Goal: Task Accomplishment & Management: Complete application form

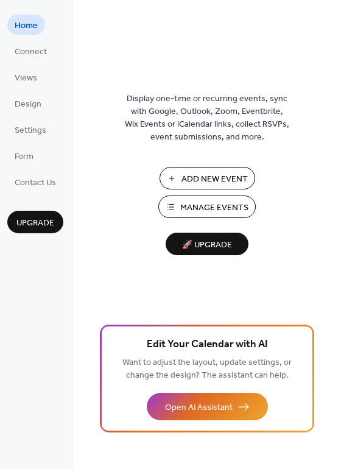
click at [216, 185] on span "Add New Event" at bounding box center [215, 179] width 66 height 13
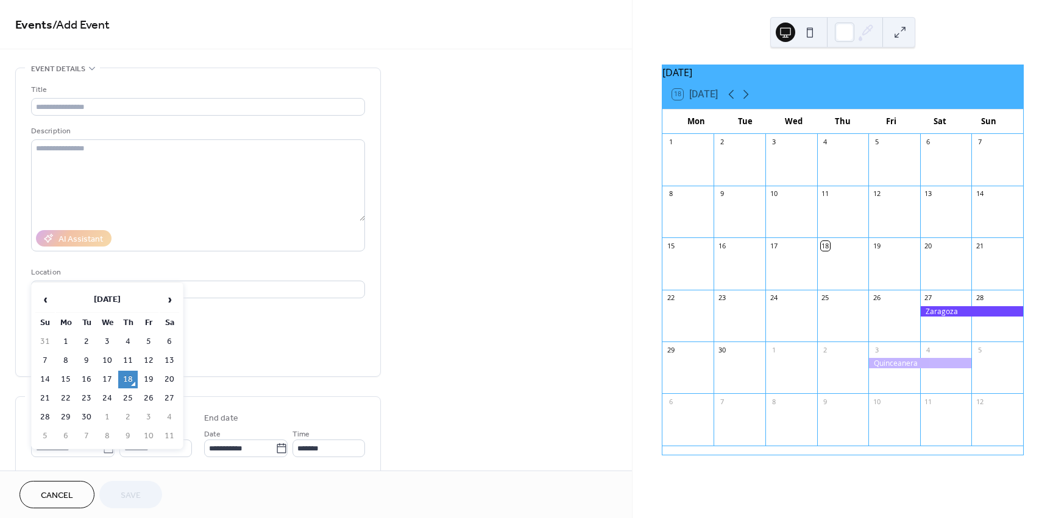
click at [102, 447] on body "**********" at bounding box center [526, 259] width 1053 height 518
click at [167, 298] on span "›" at bounding box center [169, 300] width 18 height 24
click at [173, 299] on span "›" at bounding box center [169, 300] width 18 height 24
click at [163, 347] on td "6" at bounding box center [169, 342] width 19 height 18
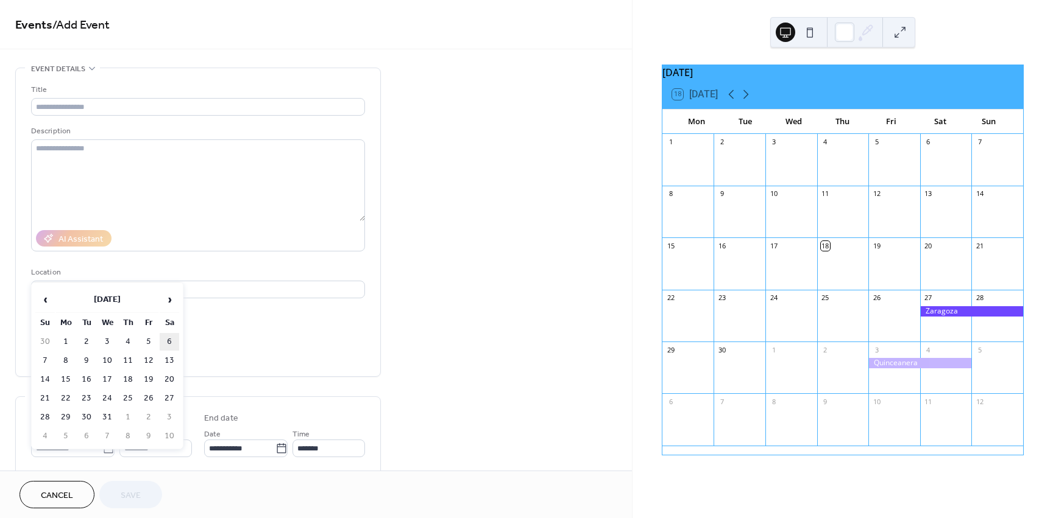
type input "**********"
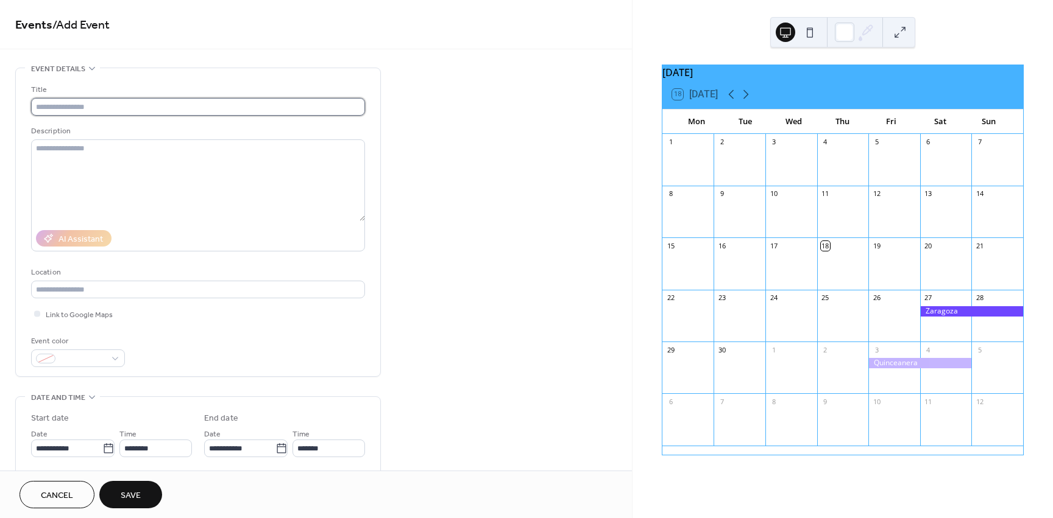
click at [80, 115] on input "text" at bounding box center [198, 107] width 334 height 18
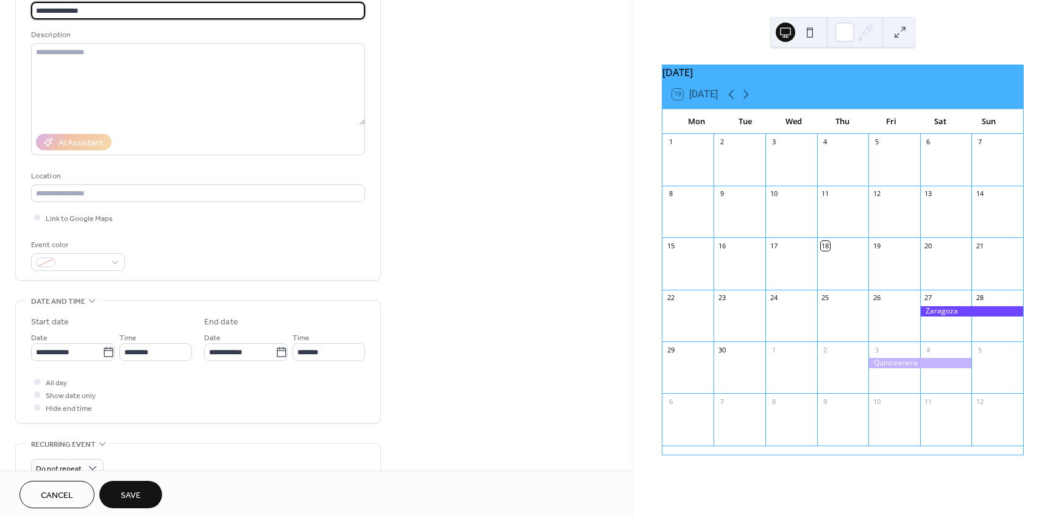
scroll to position [183, 0]
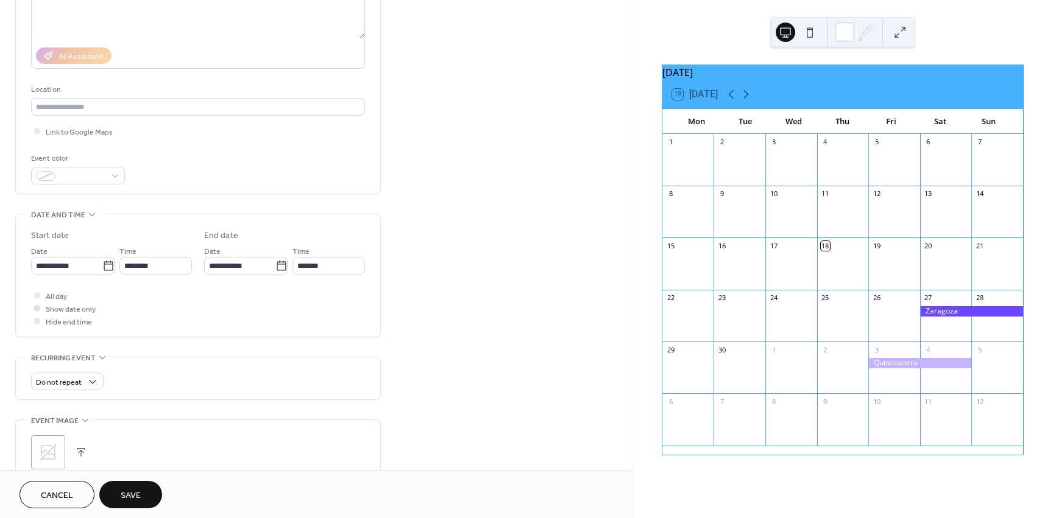
type input "**********"
click at [44, 302] on label "Show date only" at bounding box center [63, 308] width 65 height 13
click at [32, 296] on div at bounding box center [37, 295] width 12 height 12
click at [39, 295] on div at bounding box center [37, 295] width 6 height 6
click at [52, 294] on span "All day" at bounding box center [56, 297] width 21 height 13
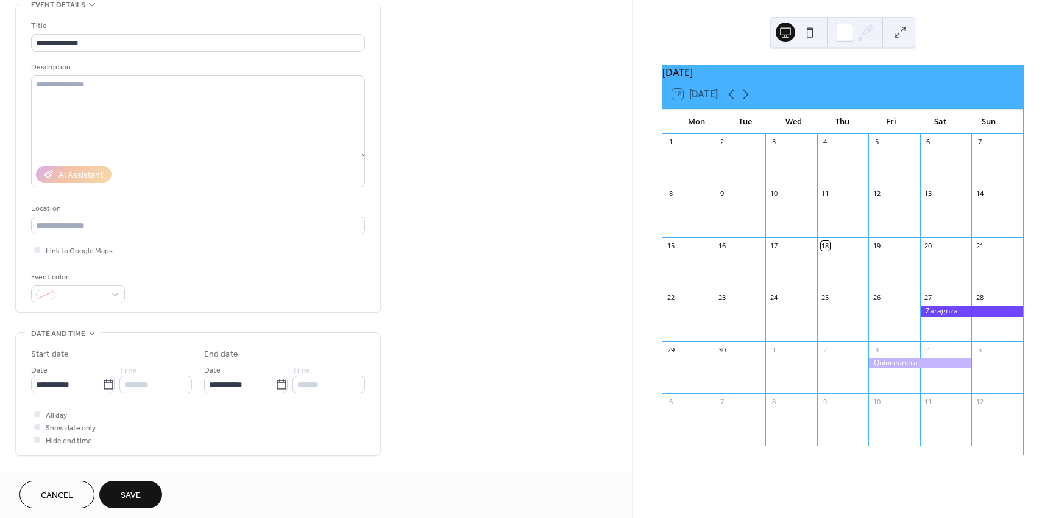
scroll to position [61, 0]
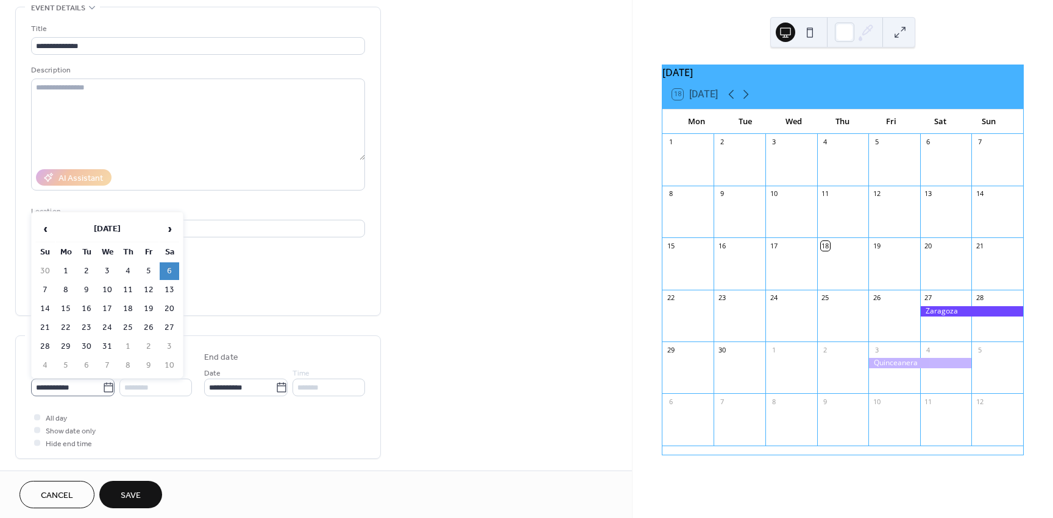
click at [107, 388] on icon at bounding box center [108, 388] width 12 height 12
click at [102, 388] on input "**********" at bounding box center [66, 388] width 71 height 18
click at [167, 268] on td "6" at bounding box center [169, 272] width 19 height 18
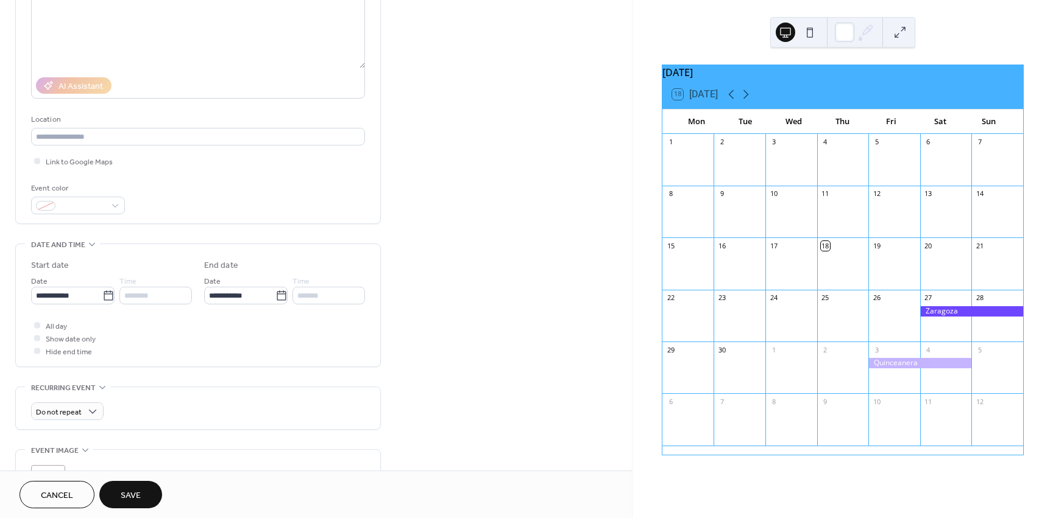
scroll to position [183, 0]
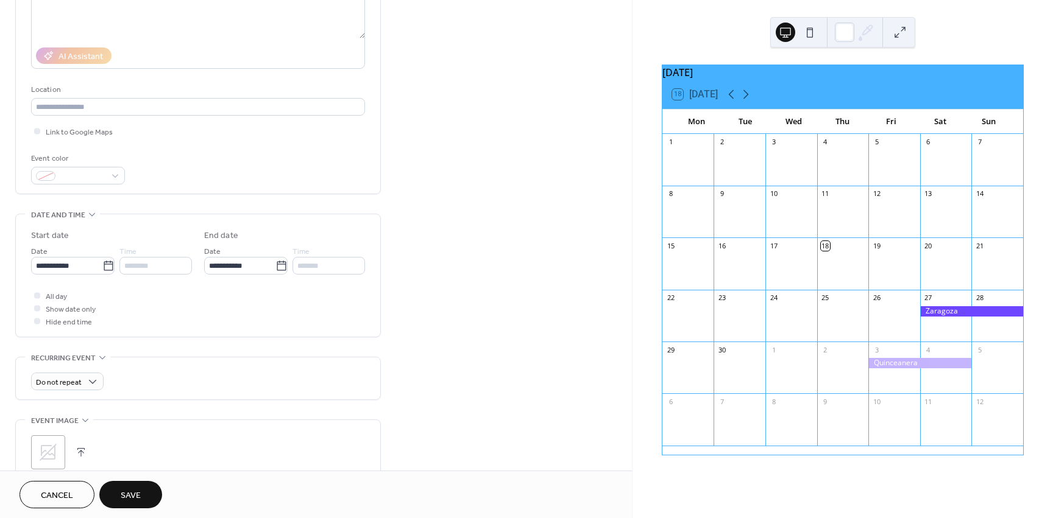
click at [59, 299] on span "All day" at bounding box center [56, 297] width 21 height 13
click at [39, 296] on div at bounding box center [37, 295] width 6 height 6
click at [37, 296] on div at bounding box center [37, 295] width 6 height 6
click at [35, 305] on div at bounding box center [37, 308] width 6 height 6
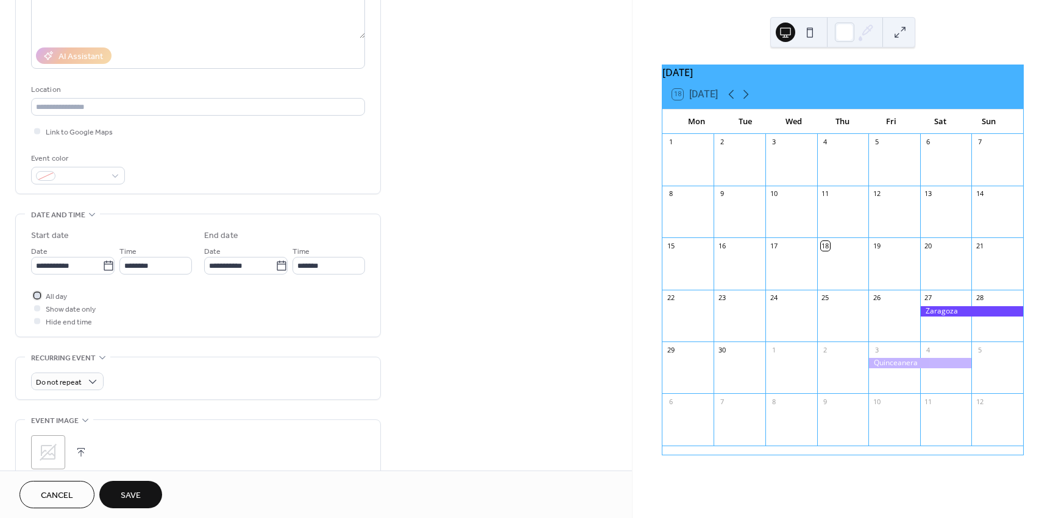
click at [36, 295] on div at bounding box center [37, 295] width 6 height 6
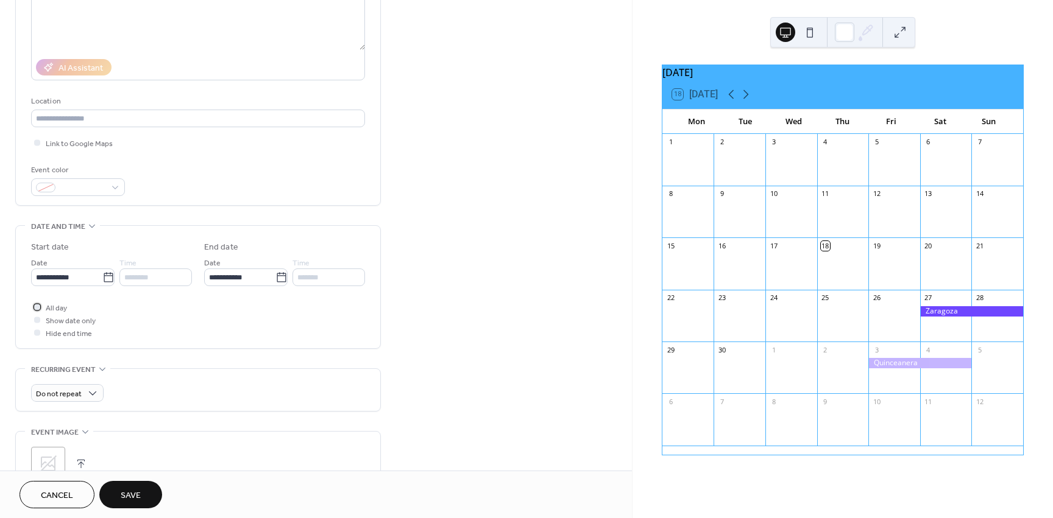
scroll to position [0, 0]
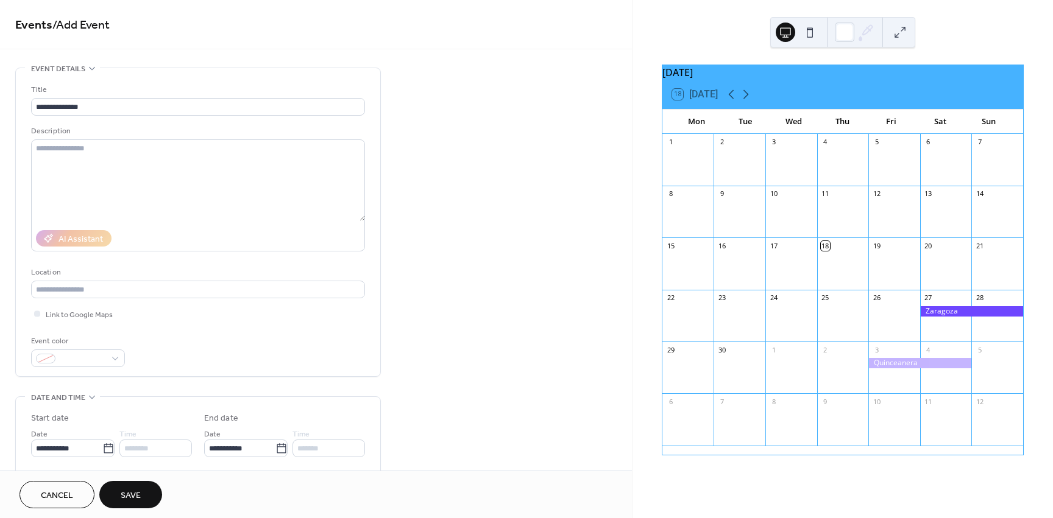
click at [140, 490] on span "Save" at bounding box center [131, 496] width 20 height 13
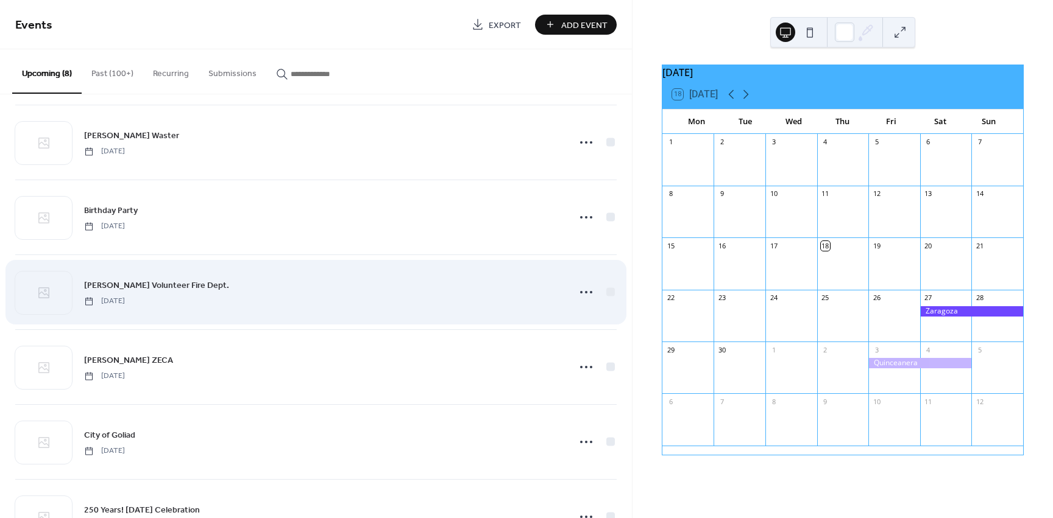
scroll to position [183, 0]
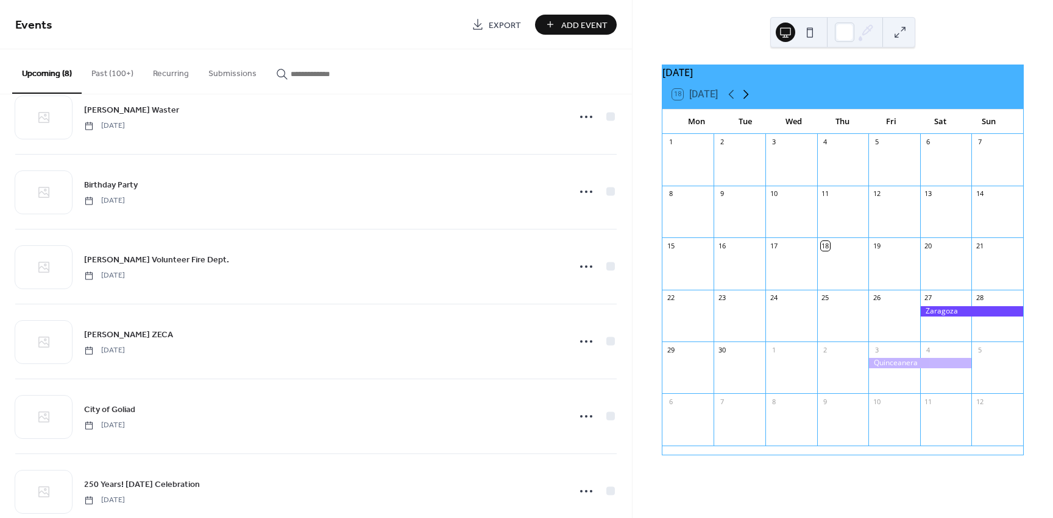
click at [751, 98] on icon at bounding box center [745, 94] width 15 height 15
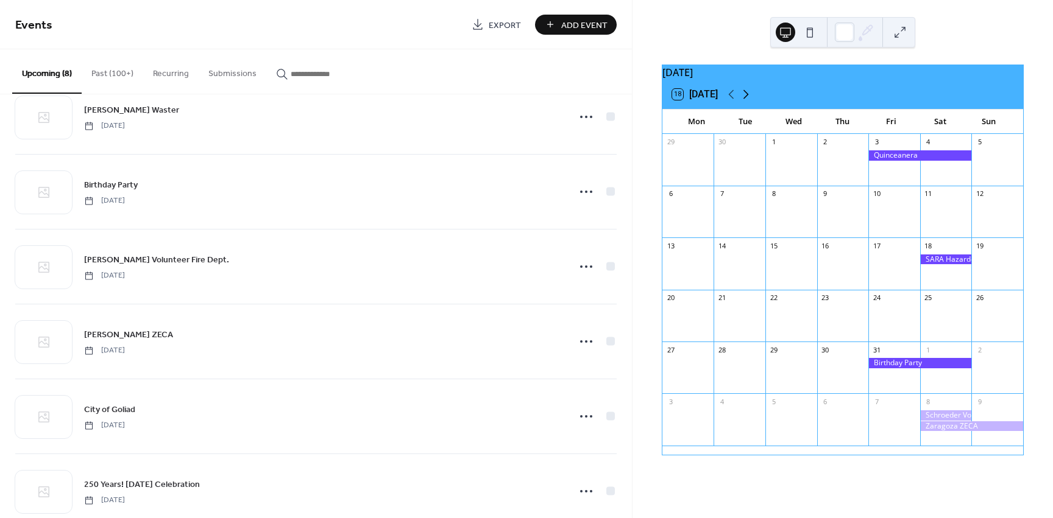
click at [751, 98] on icon at bounding box center [745, 94] width 15 height 15
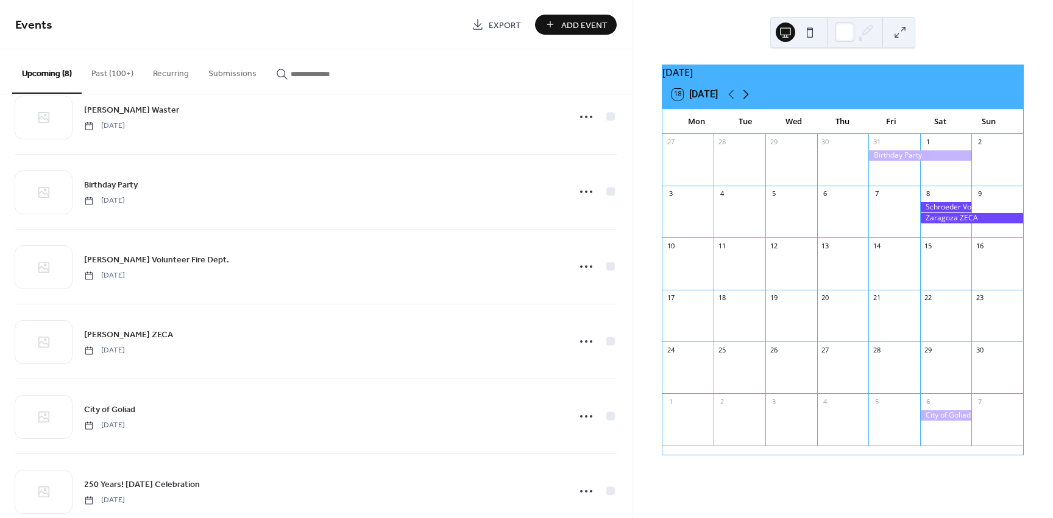
click at [751, 98] on icon at bounding box center [745, 94] width 15 height 15
click at [558, 21] on button "Add Event" at bounding box center [576, 25] width 82 height 20
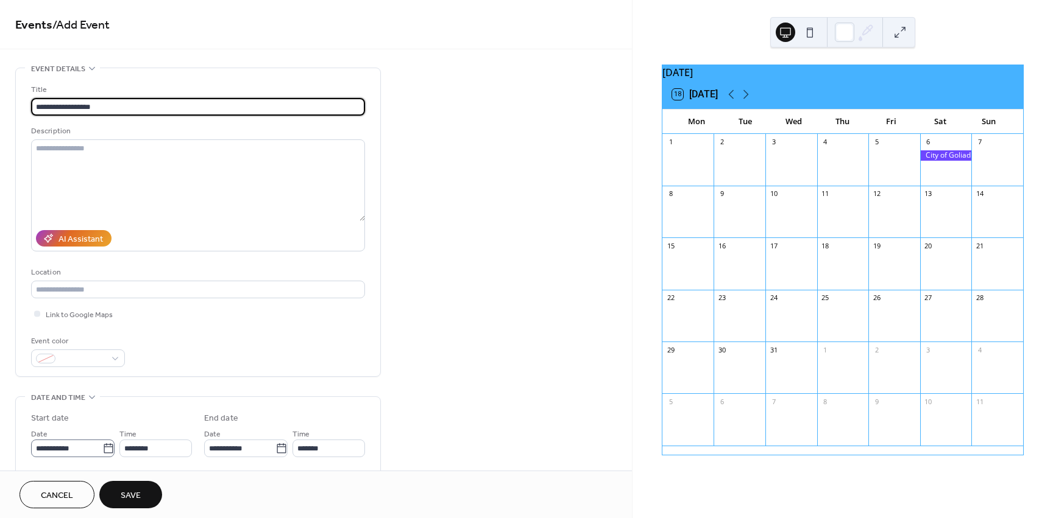
type input "**********"
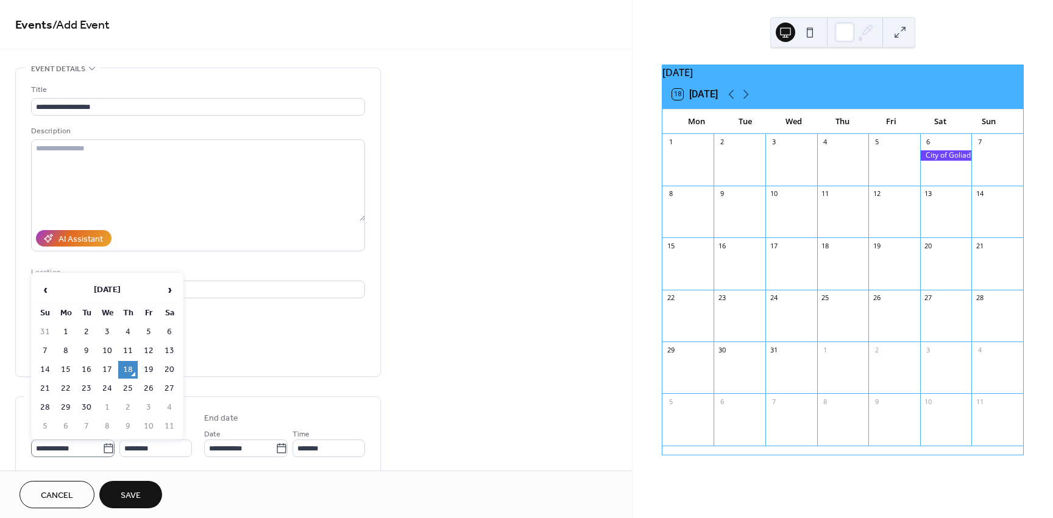
click at [104, 444] on icon at bounding box center [108, 449] width 12 height 12
click at [102, 444] on input "**********" at bounding box center [66, 449] width 71 height 18
click at [170, 287] on span "›" at bounding box center [169, 290] width 18 height 24
click at [168, 288] on span "›" at bounding box center [169, 290] width 18 height 24
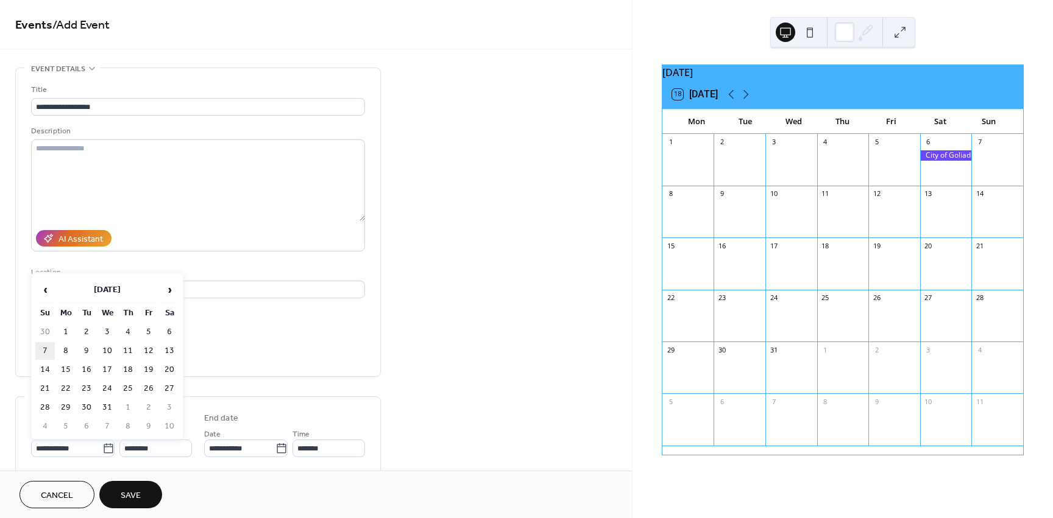
click at [47, 351] on td "7" at bounding box center [44, 351] width 19 height 18
type input "**********"
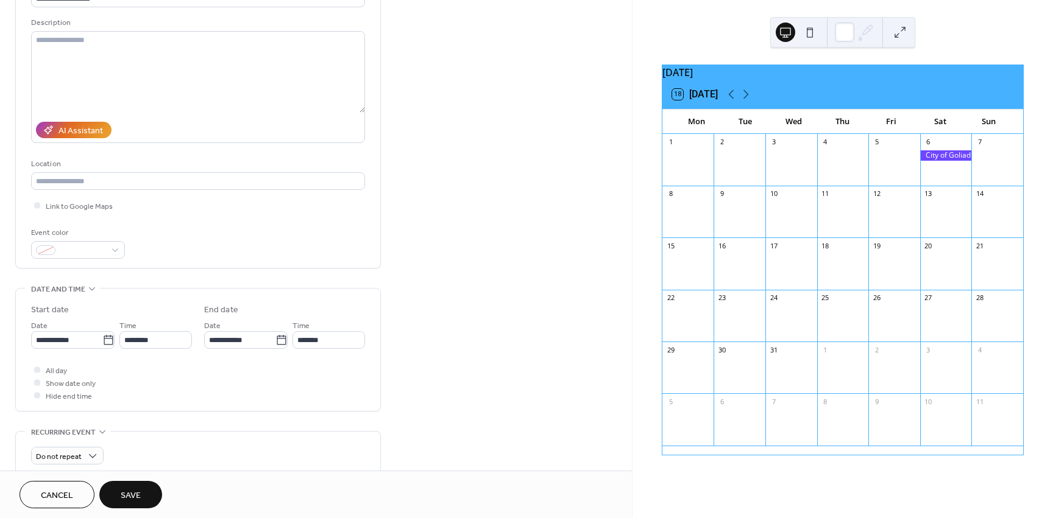
scroll to position [122, 0]
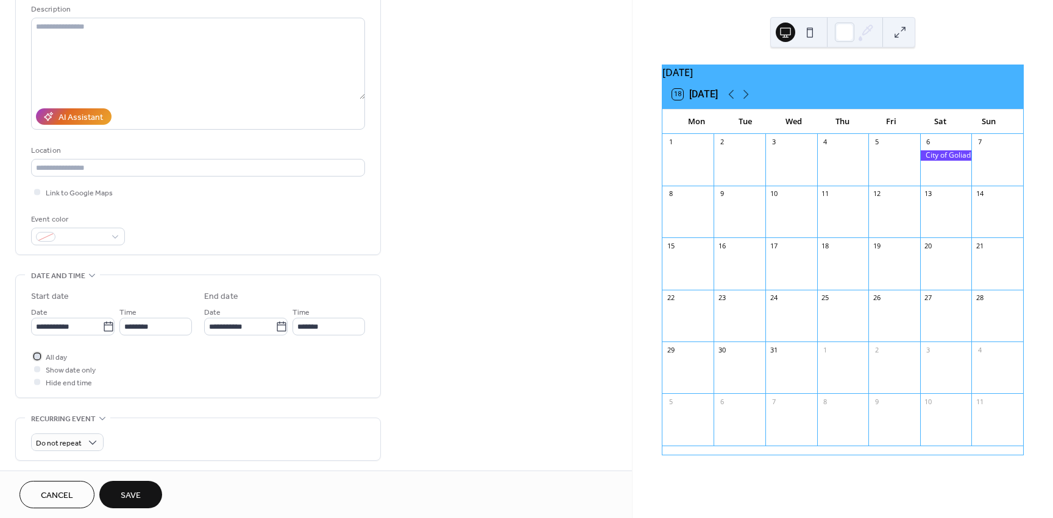
click at [37, 356] on div at bounding box center [37, 356] width 6 height 6
click at [147, 487] on button "Save" at bounding box center [130, 494] width 63 height 27
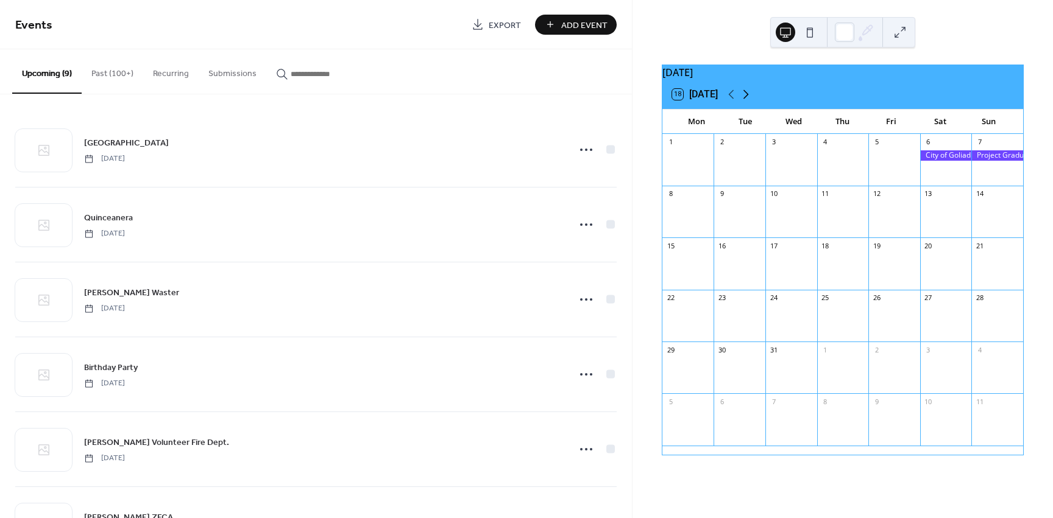
click at [749, 97] on icon at bounding box center [745, 94] width 15 height 15
click at [952, 264] on div at bounding box center [946, 270] width 52 height 31
click at [562, 25] on span "Add Event" at bounding box center [584, 25] width 46 height 13
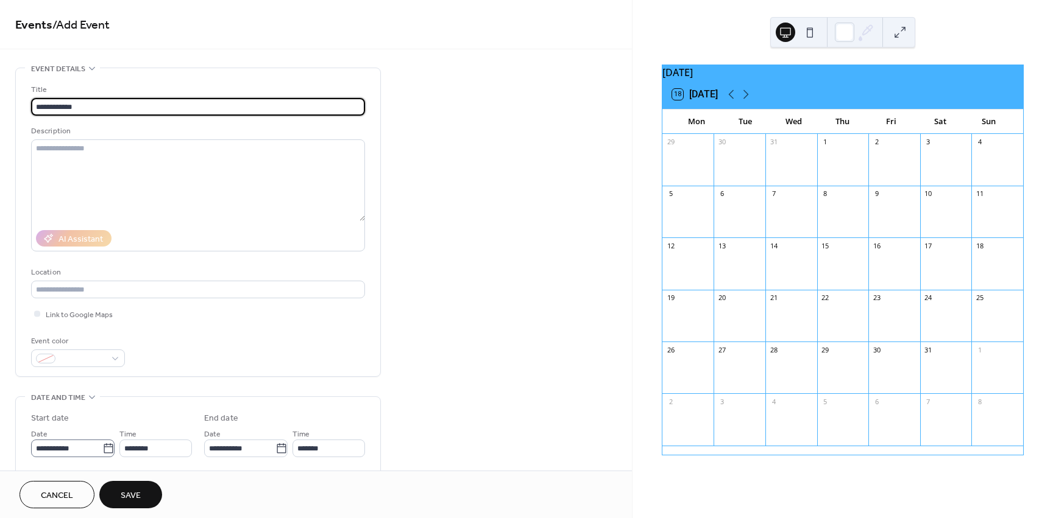
type input "**********"
click at [107, 448] on icon at bounding box center [108, 449] width 12 height 12
click at [102, 448] on input "**********" at bounding box center [66, 449] width 71 height 18
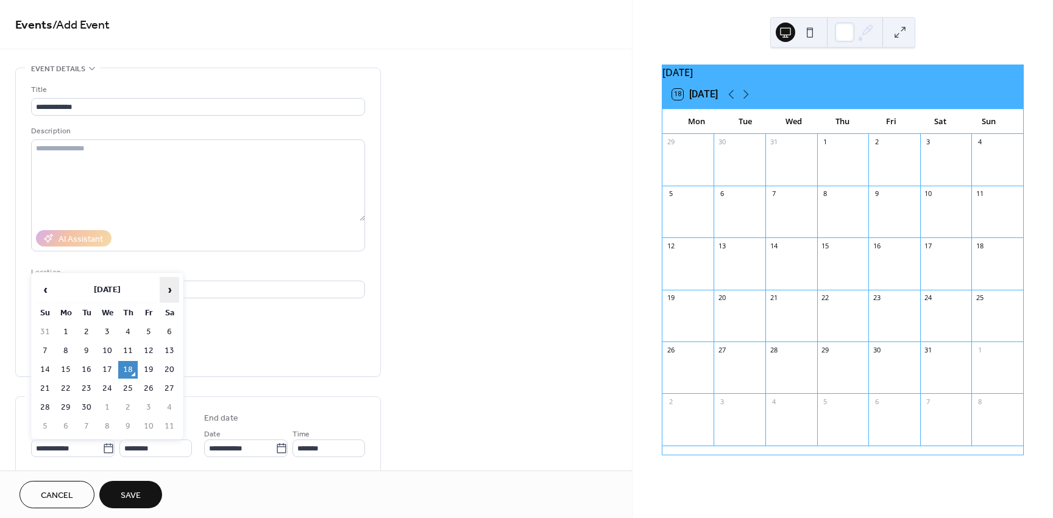
click at [167, 293] on span "›" at bounding box center [169, 290] width 18 height 24
click at [169, 360] on table "‹ [DATE] › Su Mo Tu We Th Fr Sa 28 29 30 31 1 2 3 4 5 6 7 8 9 10 11 12 13 14 15…" at bounding box center [107, 356] width 146 height 161
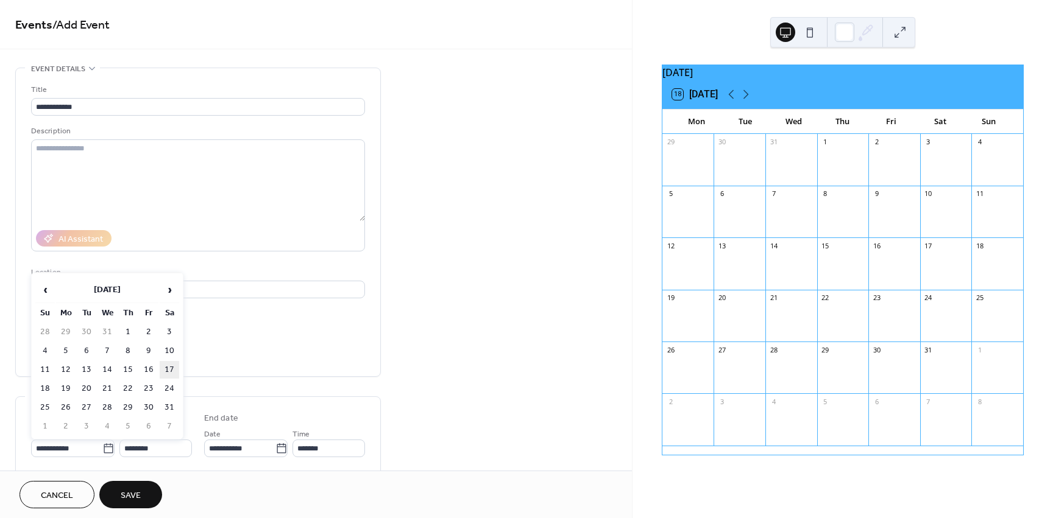
click at [167, 368] on td "17" at bounding box center [169, 370] width 19 height 18
type input "**********"
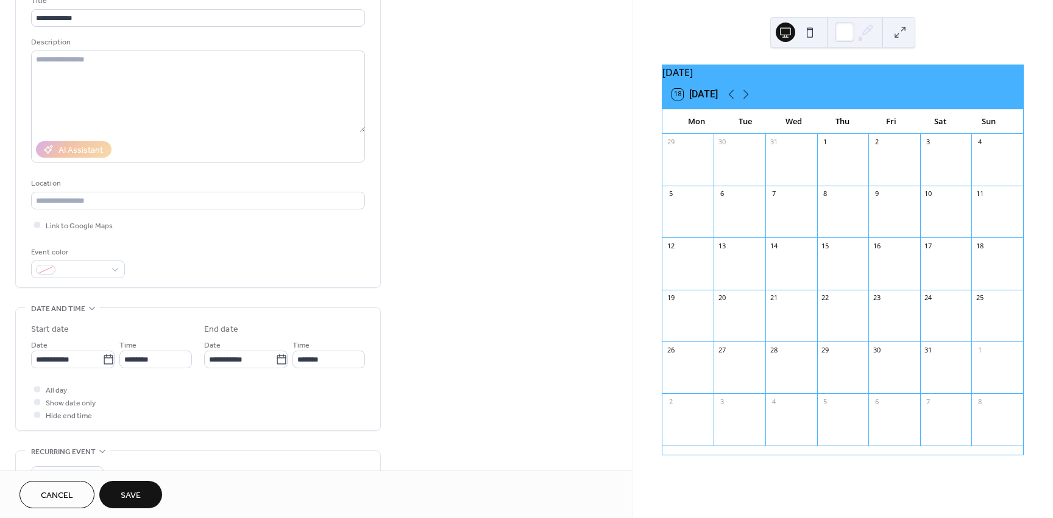
scroll to position [122, 0]
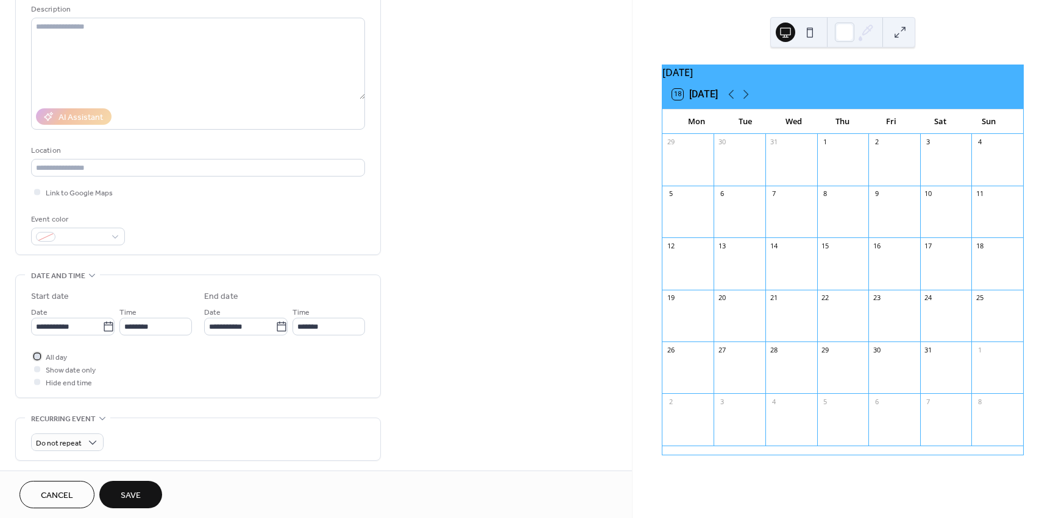
click at [38, 357] on div at bounding box center [37, 356] width 6 height 6
click at [127, 494] on span "Save" at bounding box center [131, 496] width 20 height 13
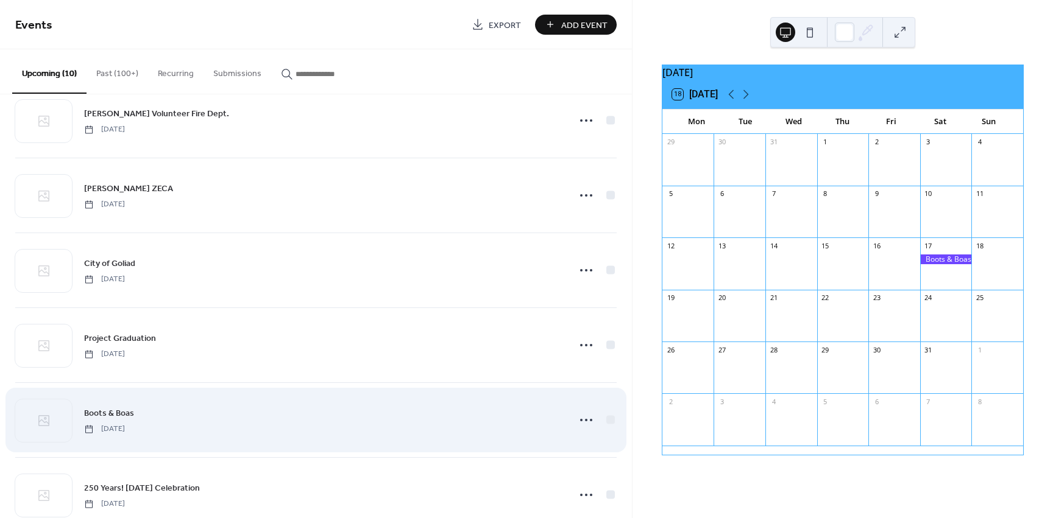
scroll to position [361, 0]
